Goal: Obtain resource: Download file/media

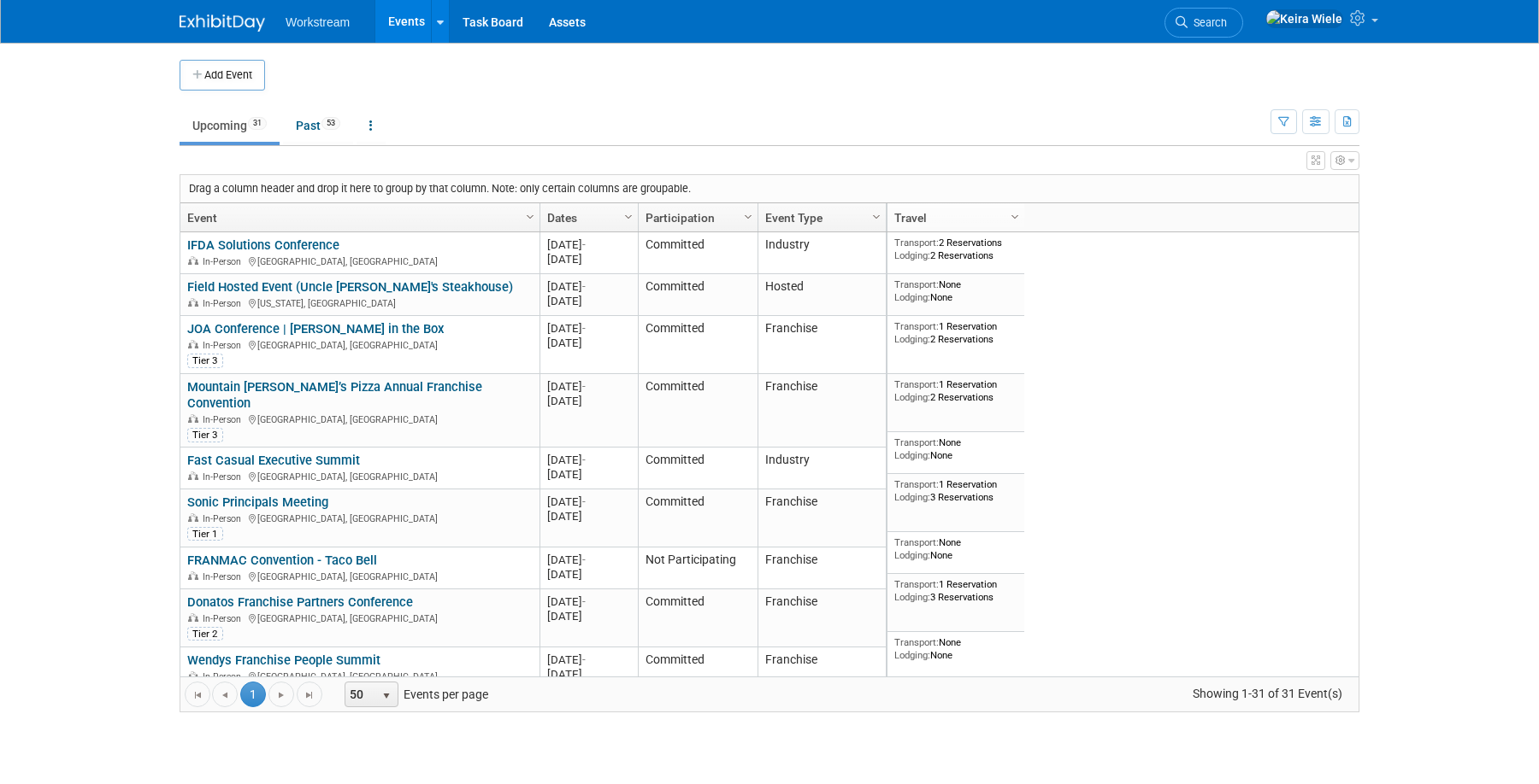
click at [170, 275] on div "Add Event New Event Duplicate Event Warning There is another event in your work…" at bounding box center [770, 394] width 1205 height 704
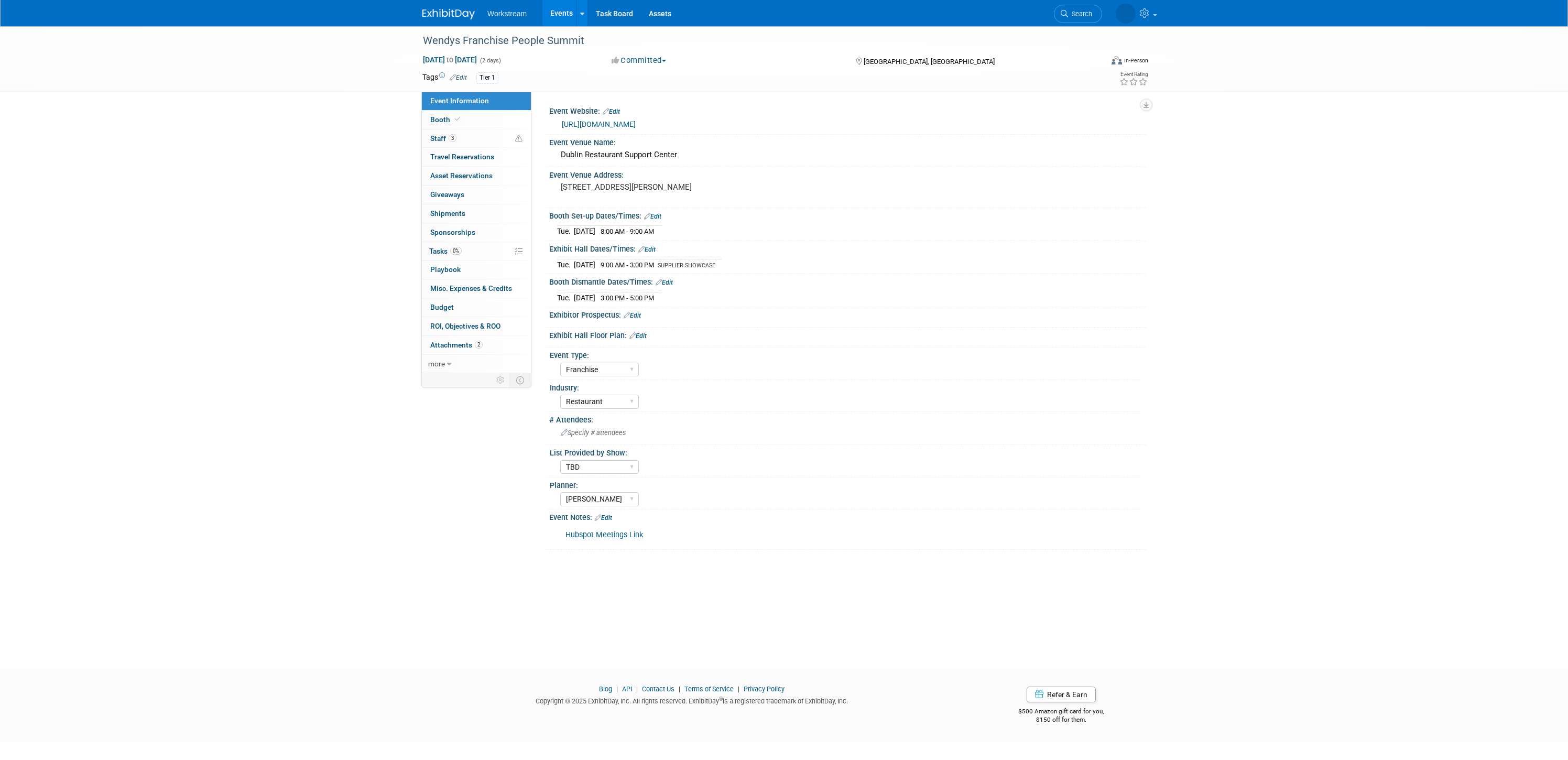
select select "Franchise"
select select "Restaurant"
select select "TBD"
select select "[PERSON_NAME]"
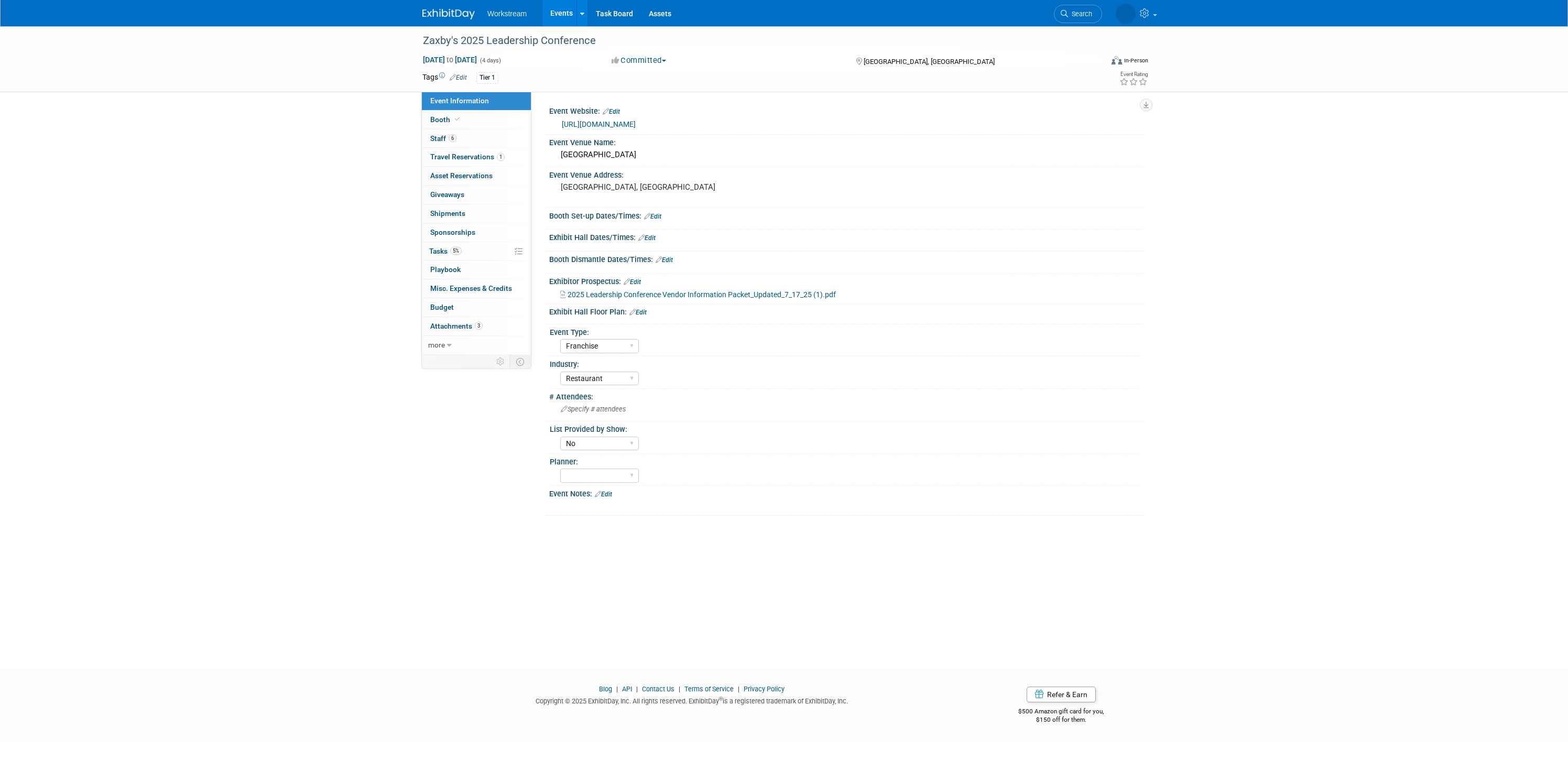
select select "Franchise"
select select "Restaurant"
select select "No"
click at [677, 286] on div "2025 Leadership Conference Vendor Information Packet_Updated_7_17_25 (1).pdf" at bounding box center [847, 293] width 597 height 15
click at [677, 292] on span "2025 Leadership Conference Vendor Information Packet_Updated_7_17_25 (1).pdf" at bounding box center [701, 295] width 268 height 9
